Goal: Task Accomplishment & Management: Manage account settings

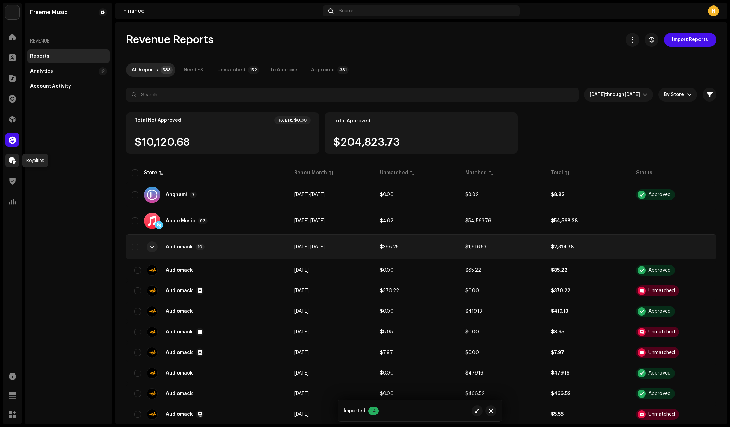
click at [13, 161] on span at bounding box center [12, 160] width 7 height 5
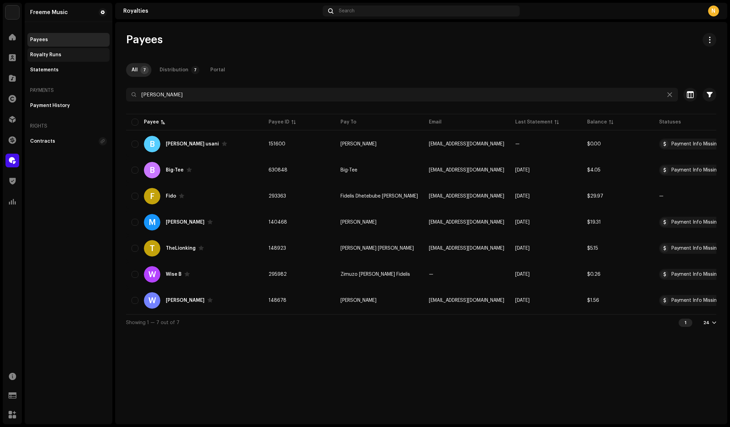
click at [59, 55] on div "Royalty Runs" at bounding box center [45, 54] width 31 height 5
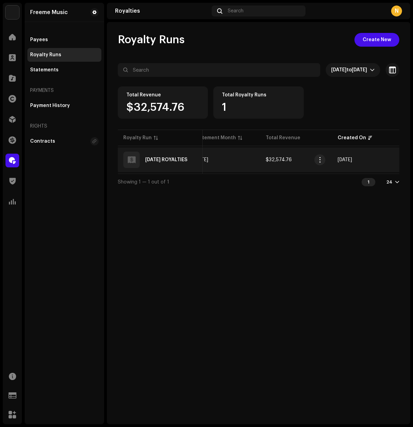
scroll to position [0, 178]
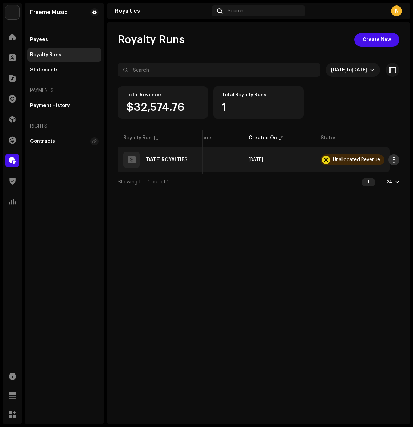
click at [392, 159] on span "button" at bounding box center [394, 159] width 5 height 5
click at [301, 159] on td "[DATE]" at bounding box center [279, 159] width 72 height 25
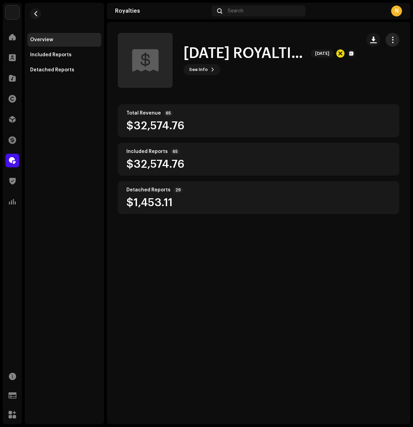
click at [394, 40] on span "button" at bounding box center [393, 39] width 7 height 5
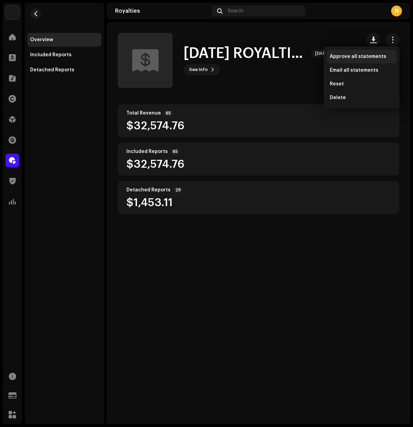
click at [375, 55] on span "Approve all statements" at bounding box center [358, 56] width 57 height 5
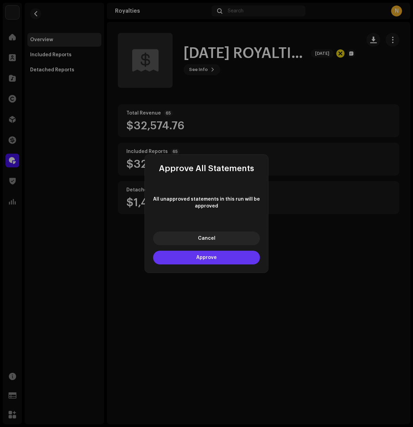
click at [193, 259] on button "Approve" at bounding box center [206, 257] width 107 height 14
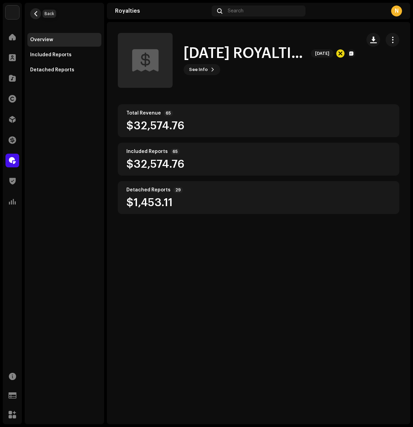
click at [34, 13] on span "button" at bounding box center [35, 13] width 5 height 5
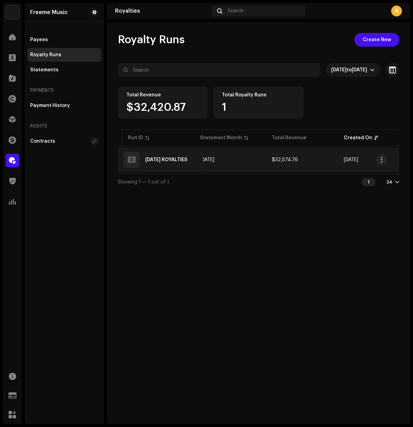
scroll to position [0, 181]
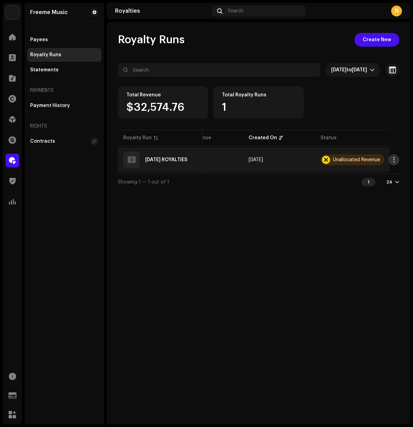
click at [392, 159] on span "button" at bounding box center [394, 159] width 5 height 5
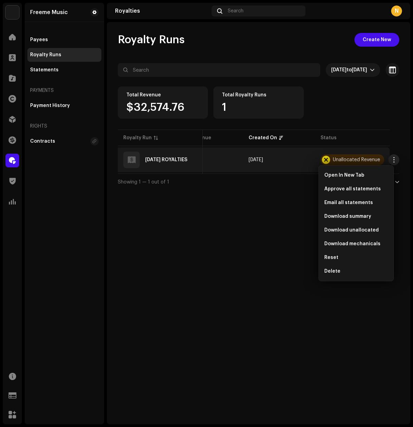
click at [259, 196] on div "Royalty Runs Create New Sep 10, 2025 to Oct 9, 2025 Selected 0 Select all Optio…" at bounding box center [259, 223] width 304 height 402
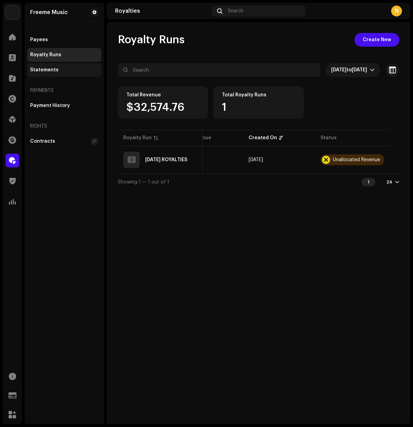
click at [43, 68] on div "Statements" at bounding box center [44, 69] width 28 height 5
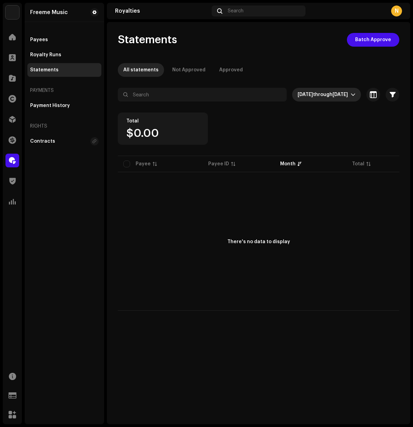
click at [354, 96] on icon "dropdown trigger" at bounding box center [353, 94] width 5 height 5
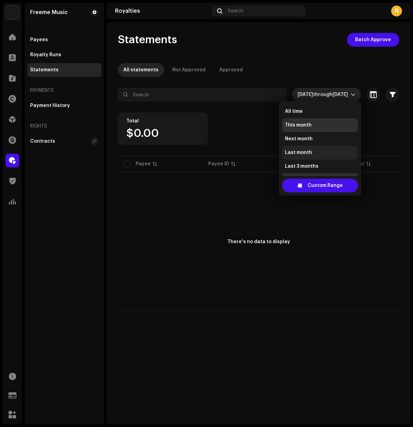
click at [310, 150] on span "Last month" at bounding box center [298, 152] width 27 height 7
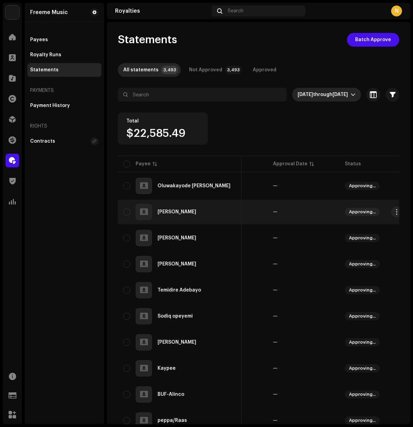
scroll to position [0, 205]
